Goal: Task Accomplishment & Management: Use online tool/utility

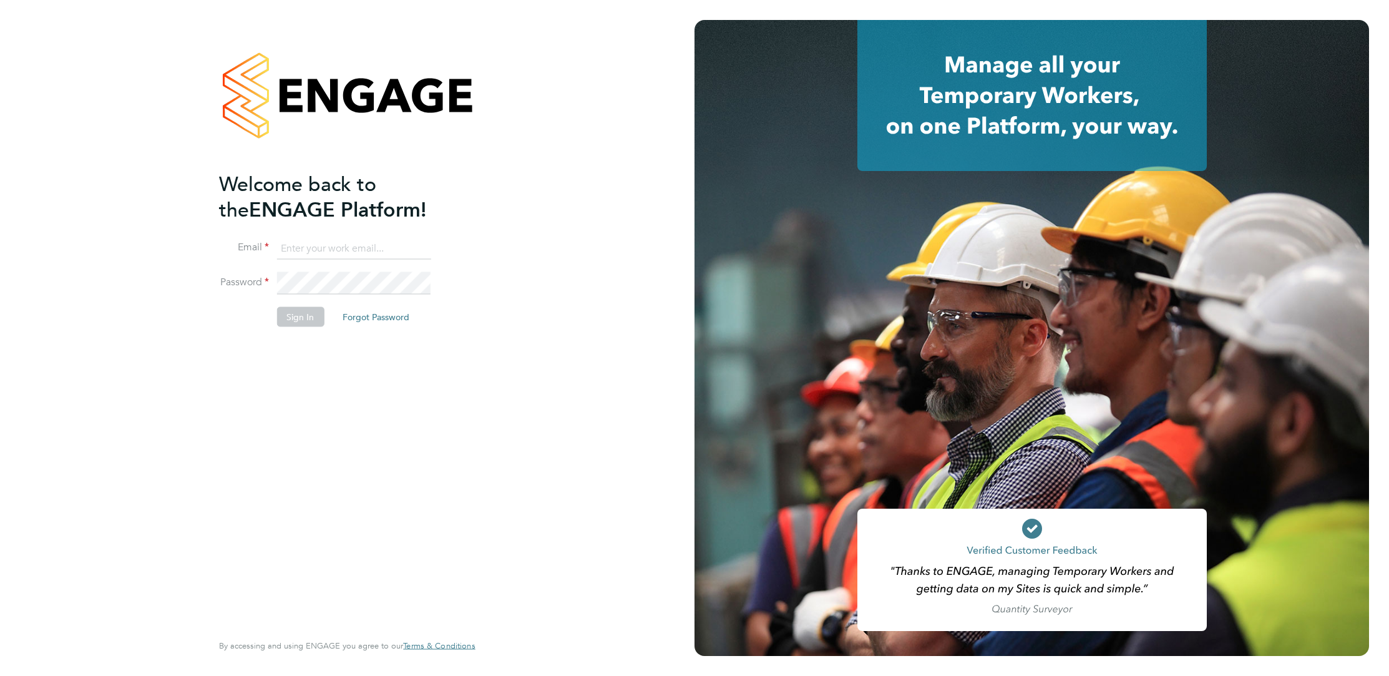
type input "[PERSON_NAME][EMAIL_ADDRESS][PERSON_NAME][DOMAIN_NAME]"
click at [317, 312] on button "Sign In" at bounding box center [299, 316] width 47 height 20
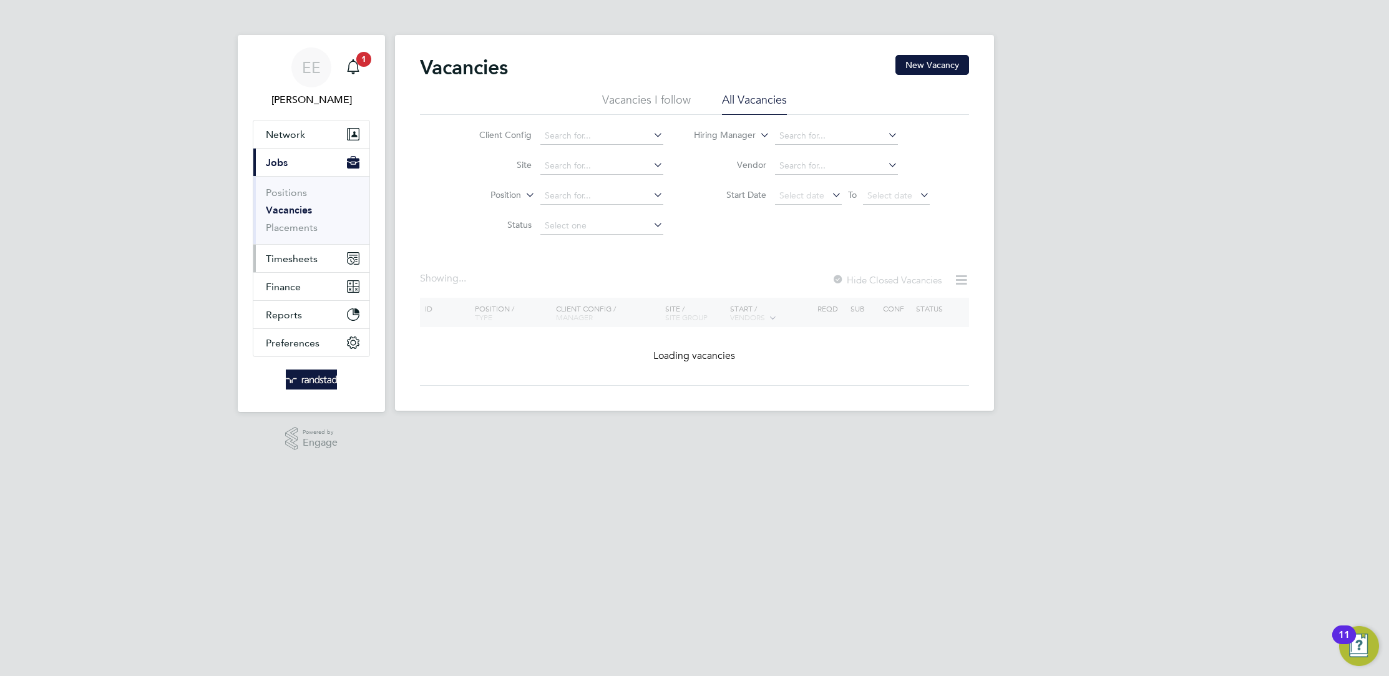
click at [322, 256] on button "Timesheets" at bounding box center [311, 258] width 116 height 27
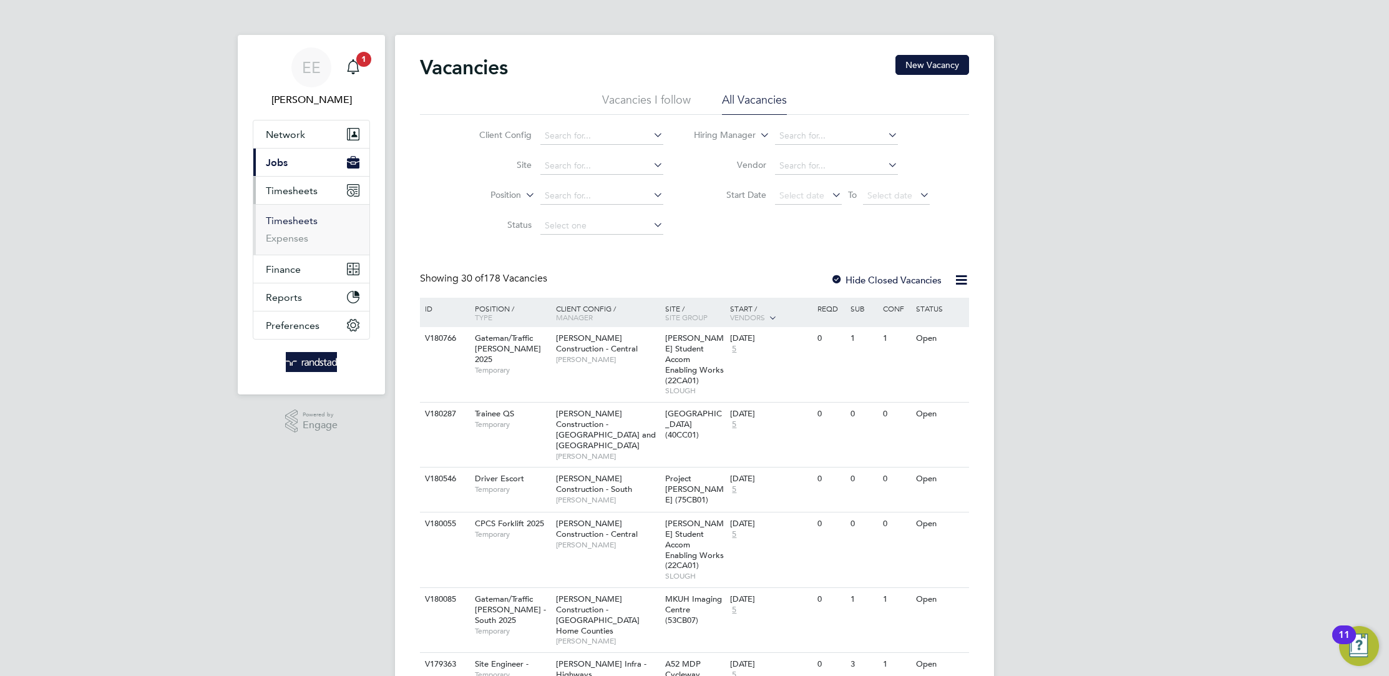
click at [297, 215] on link "Timesheets" at bounding box center [292, 221] width 52 height 12
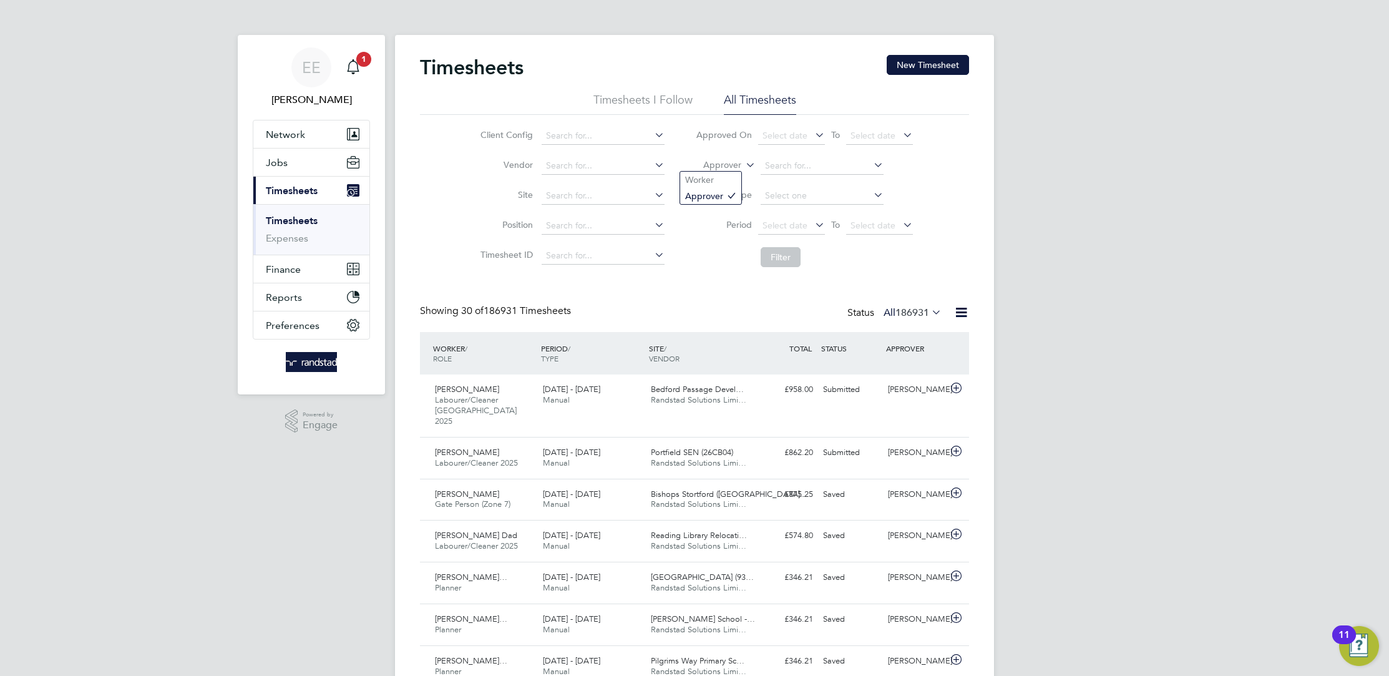
click at [699, 161] on label "Approver" at bounding box center [713, 165] width 56 height 12
click at [706, 176] on li "Worker" at bounding box center [710, 180] width 61 height 16
click at [824, 171] on input at bounding box center [821, 165] width 123 height 17
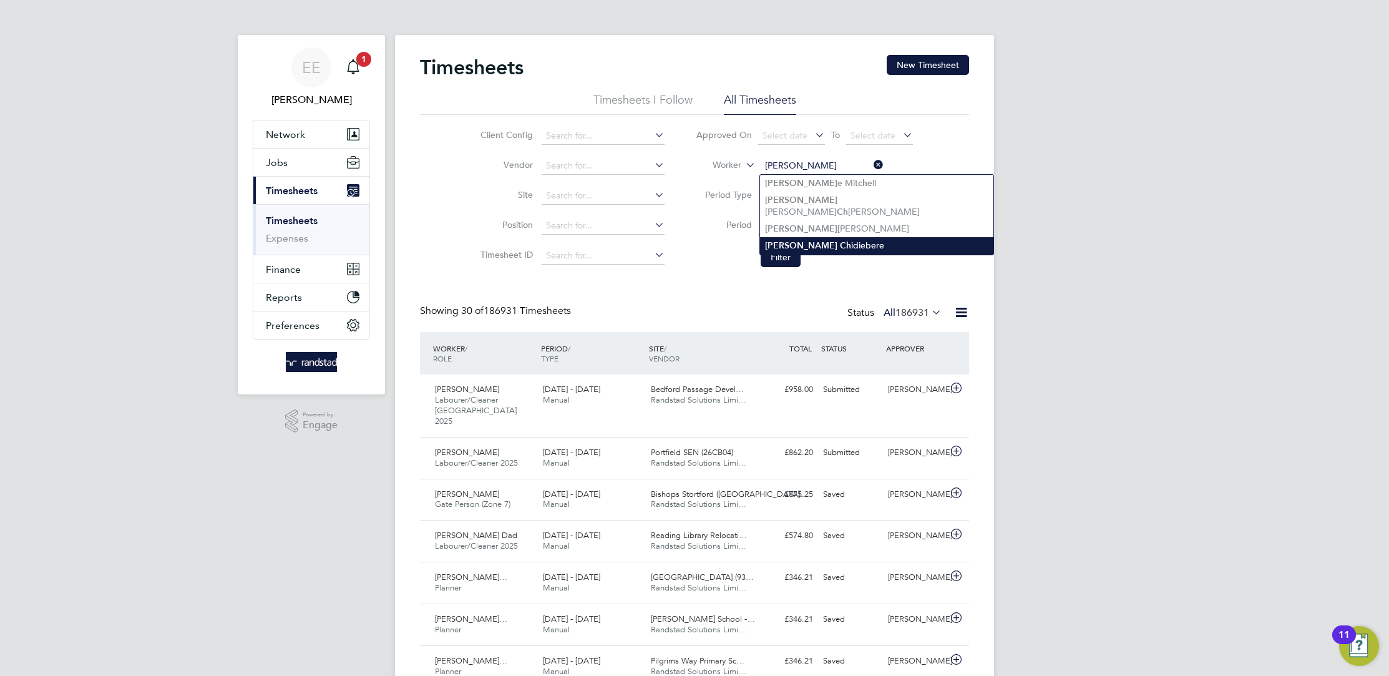
click at [823, 237] on li "Louis Ch idiebere" at bounding box center [876, 245] width 233 height 17
type input "Louis Chidiebere"
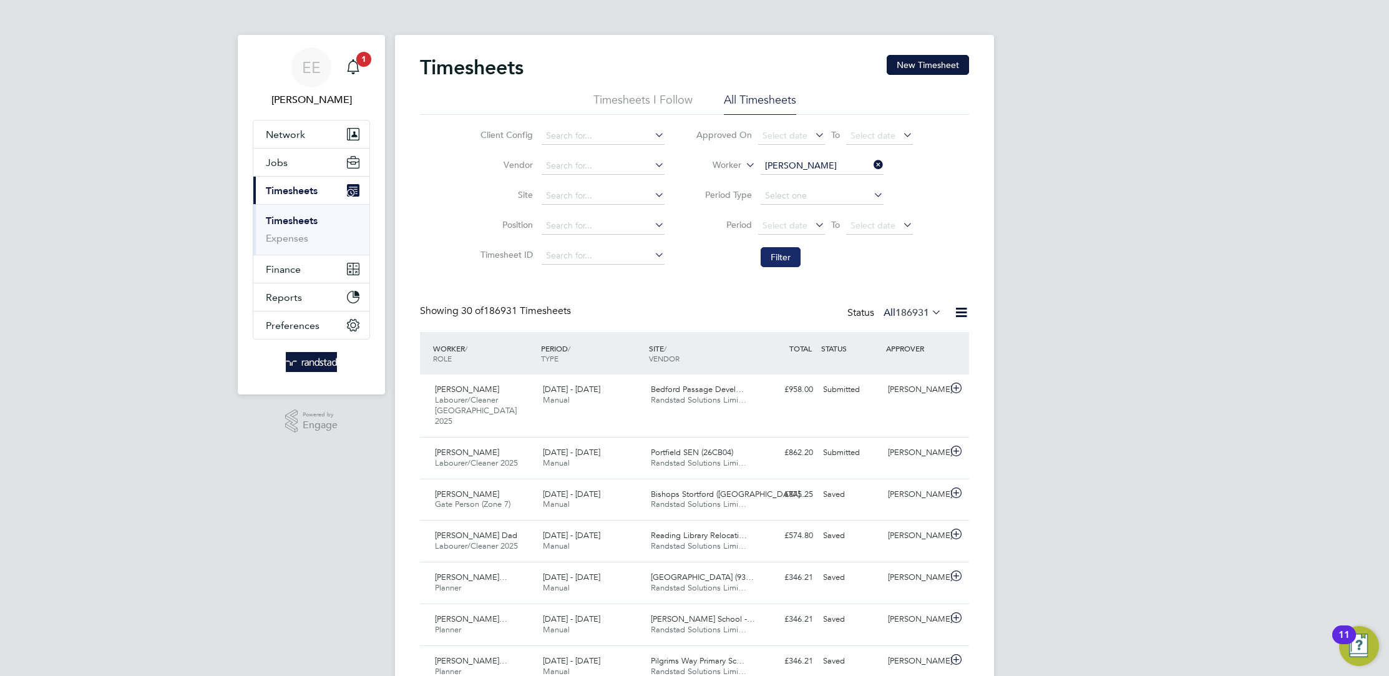
click at [785, 255] on button "Filter" at bounding box center [780, 257] width 40 height 20
